Goal: Transaction & Acquisition: Purchase product/service

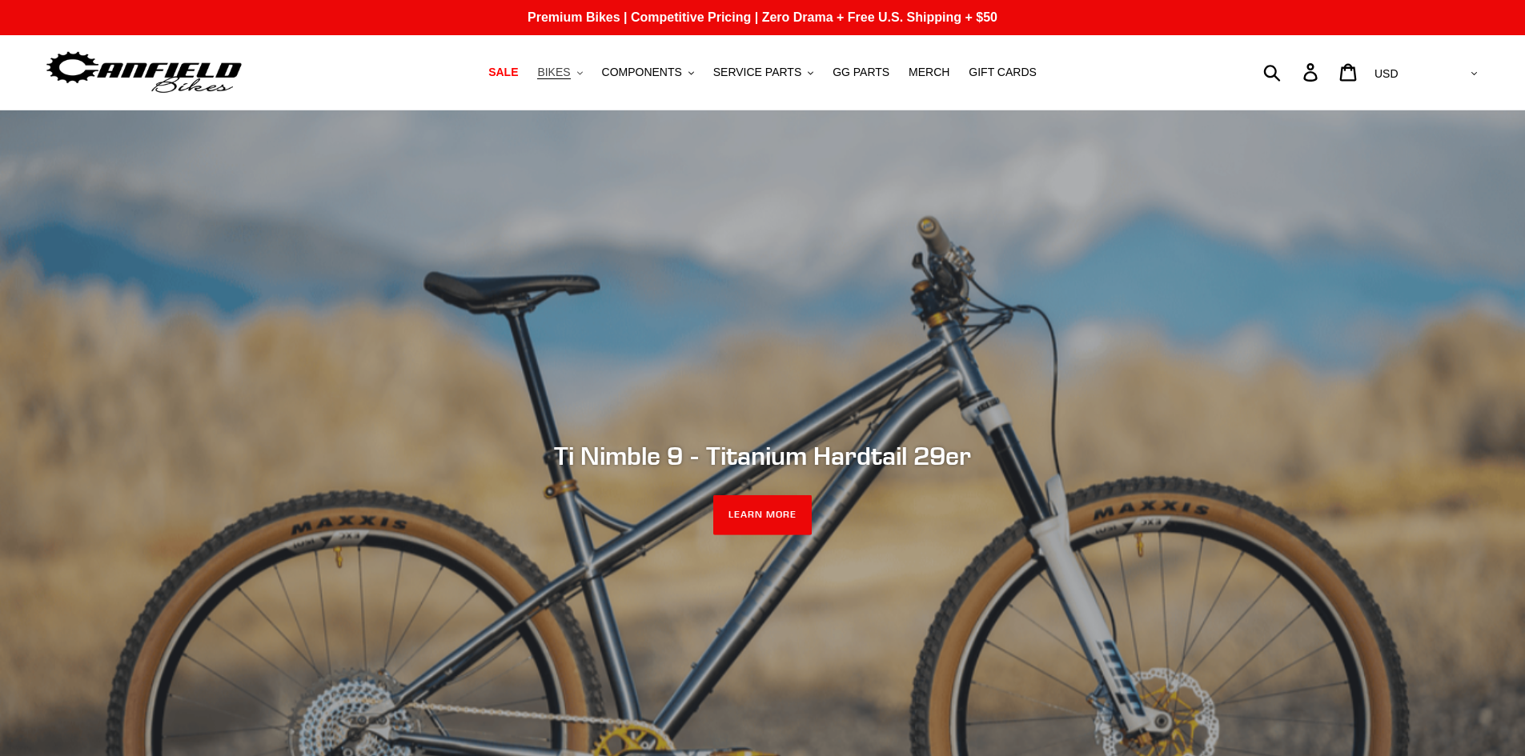
click at [563, 75] on span "BIKES" at bounding box center [553, 73] width 33 height 14
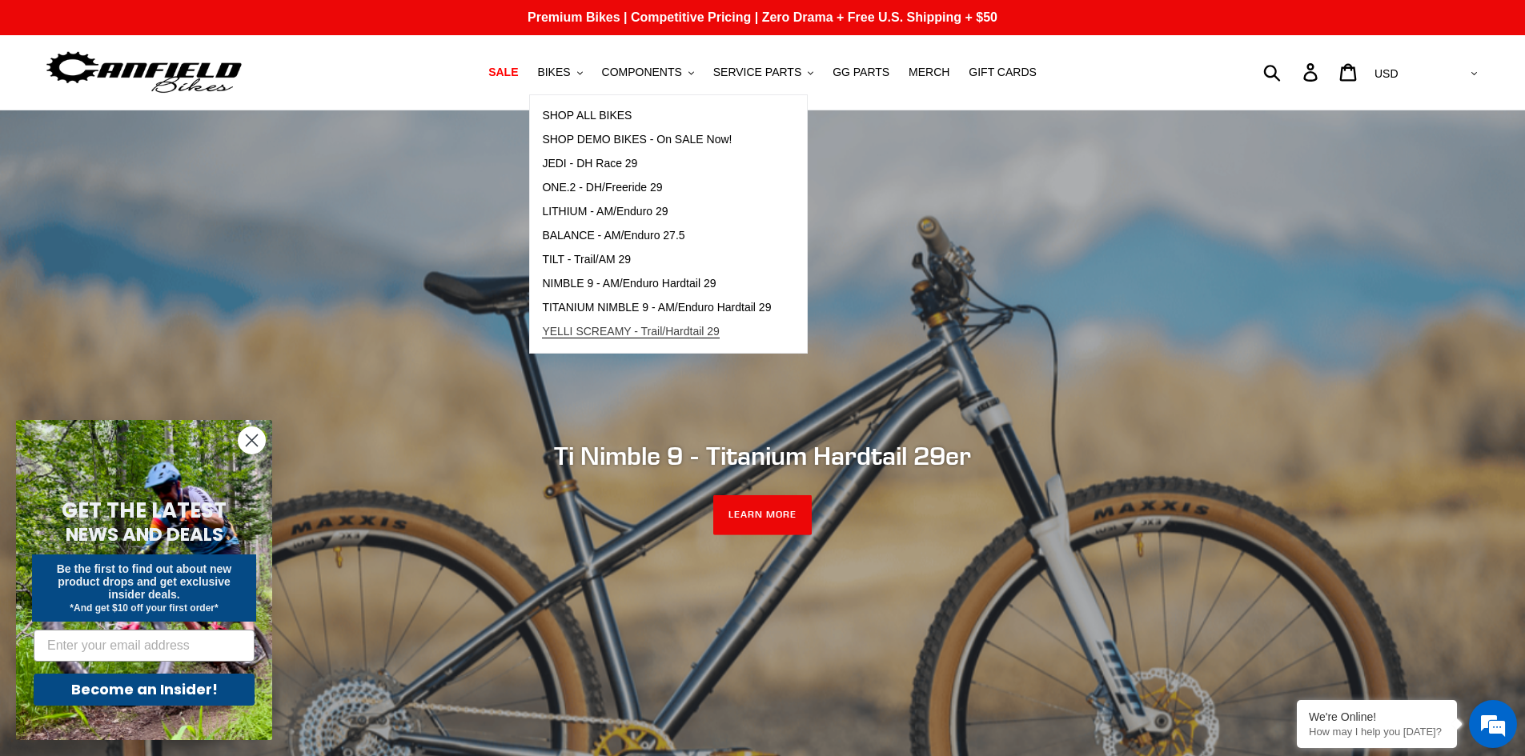
click at [598, 335] on span "YELLI SCREAMY - Trail/Hardtail 29" at bounding box center [631, 332] width 178 height 14
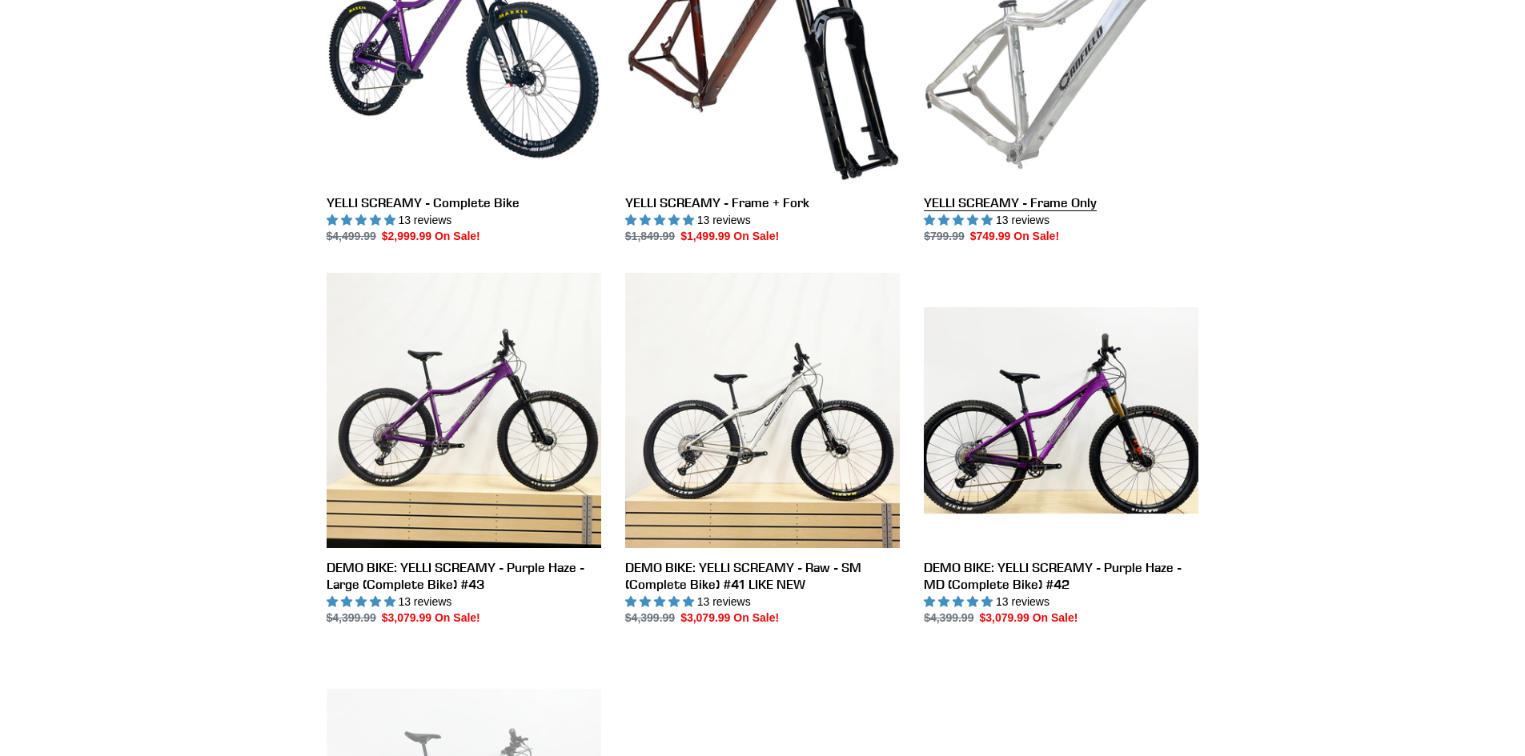
scroll to position [160, 0]
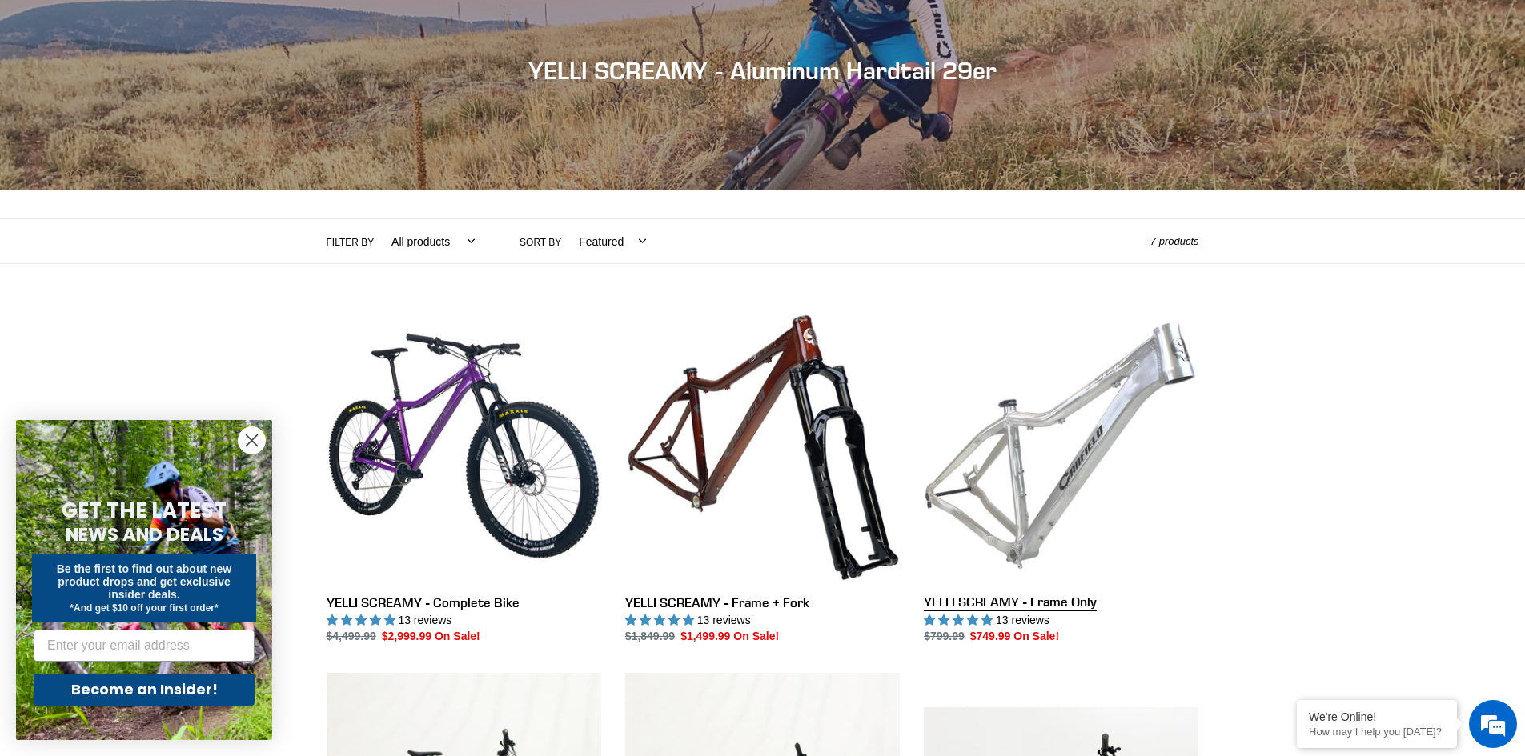
click at [1017, 414] on link "YELLI SCREAMY - Frame Only" at bounding box center [1061, 476] width 275 height 337
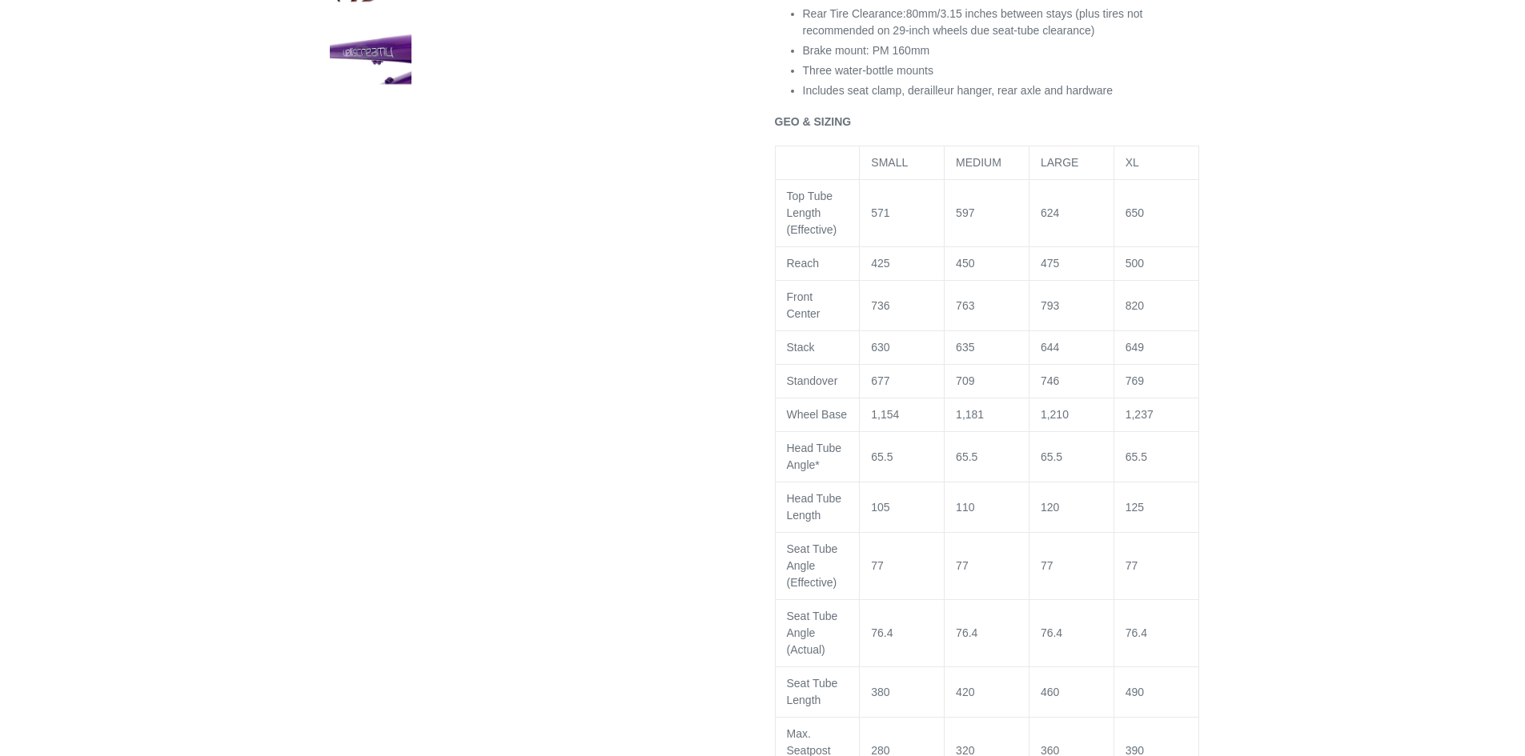
select select "highest-rating"
